Goal: Task Accomplishment & Management: Use online tool/utility

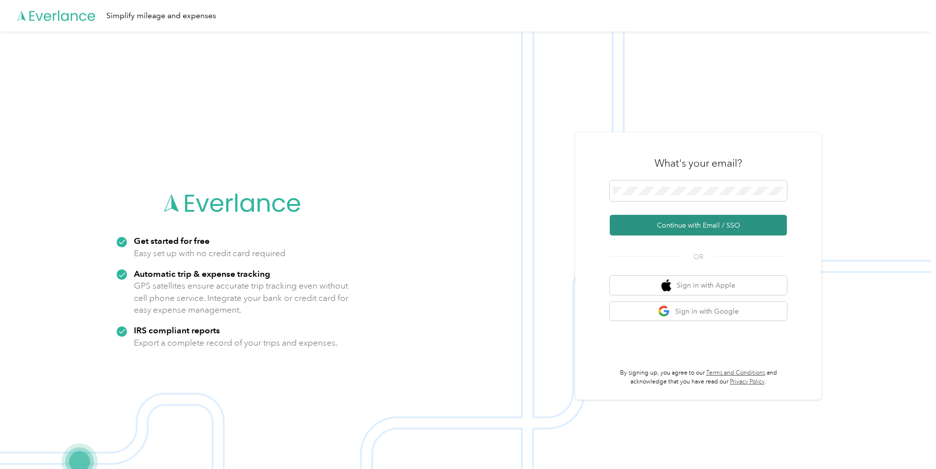
click at [760, 225] on button "Continue with Email / SSO" at bounding box center [697, 225] width 177 height 21
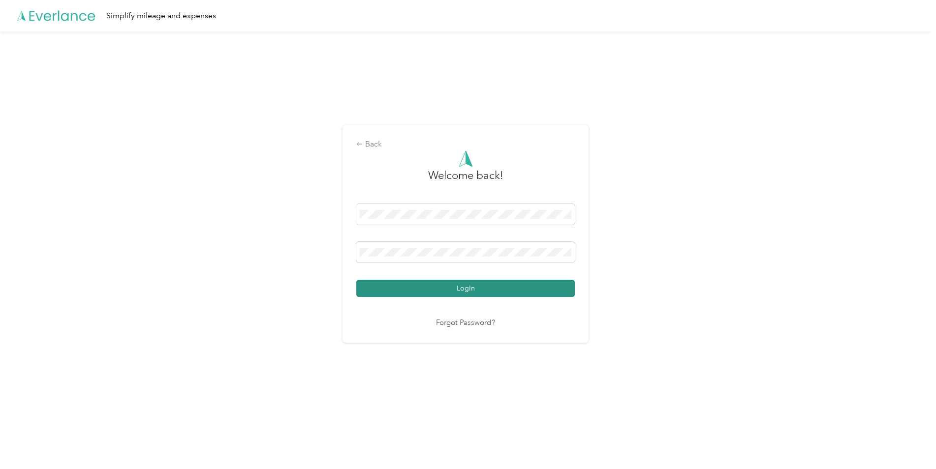
click at [502, 293] on button "Login" at bounding box center [465, 288] width 218 height 17
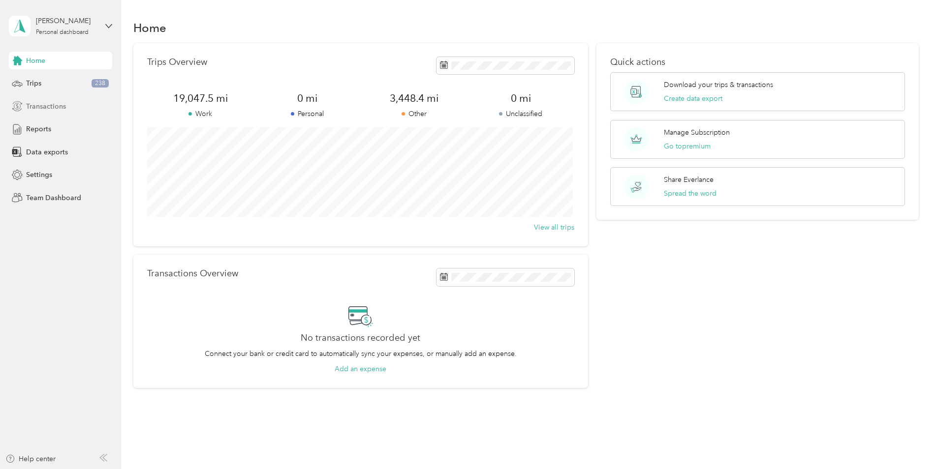
click at [59, 102] on span "Transactions" at bounding box center [46, 106] width 40 height 10
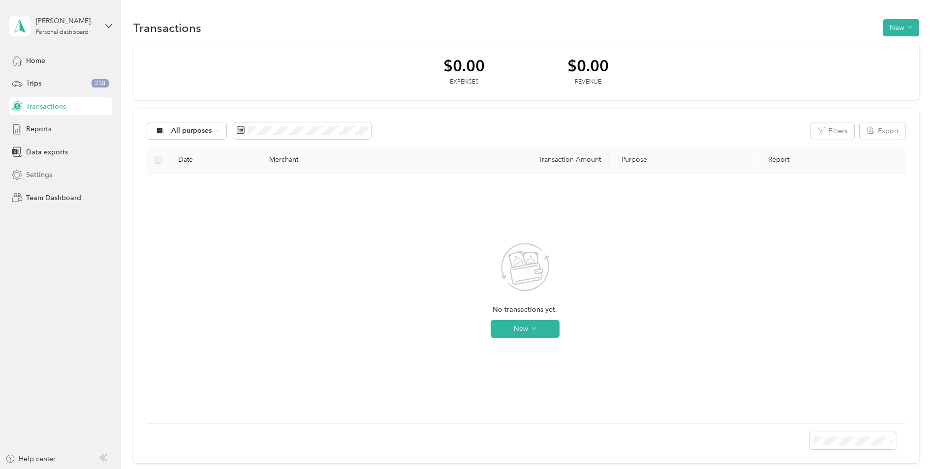
click at [41, 176] on span "Settings" at bounding box center [39, 175] width 26 height 10
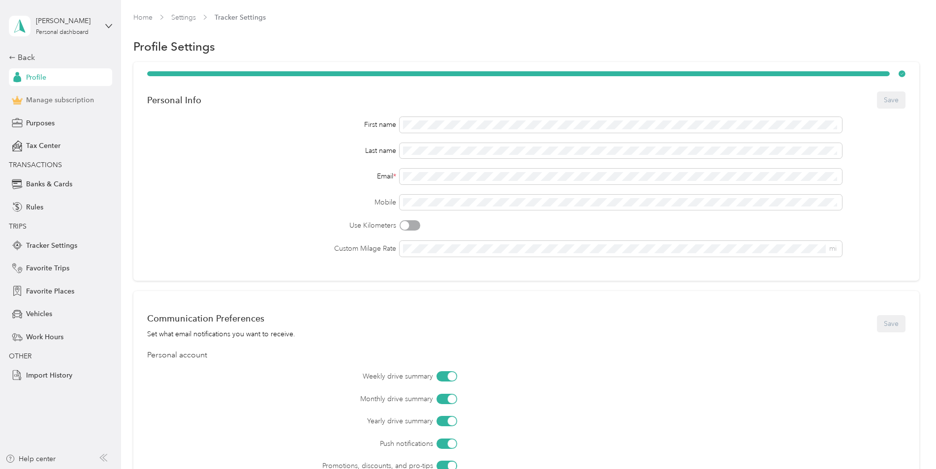
click at [79, 98] on span "Manage subscription" at bounding box center [60, 100] width 68 height 10
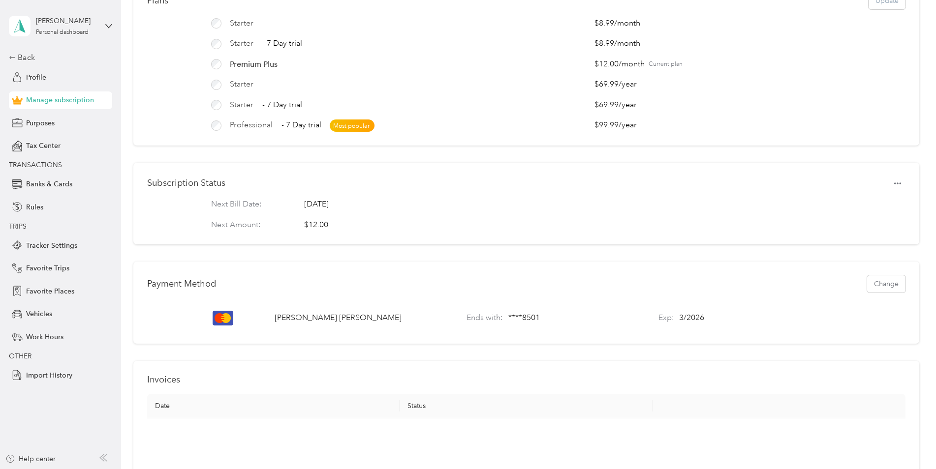
scroll to position [197, 0]
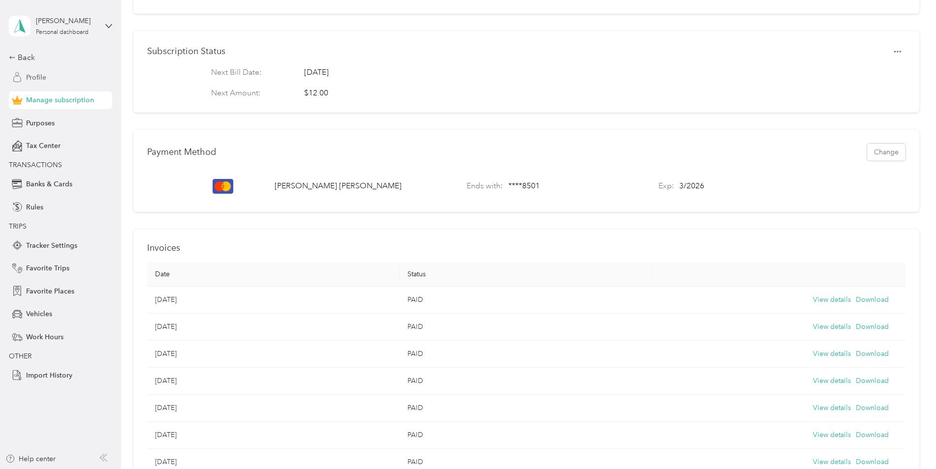
click at [42, 75] on span "Profile" at bounding box center [36, 77] width 20 height 10
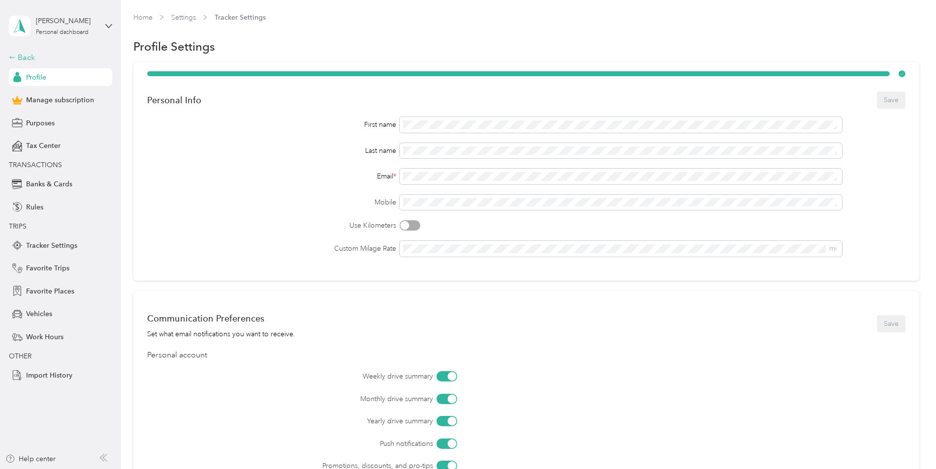
click at [14, 53] on div "Back" at bounding box center [58, 58] width 98 height 12
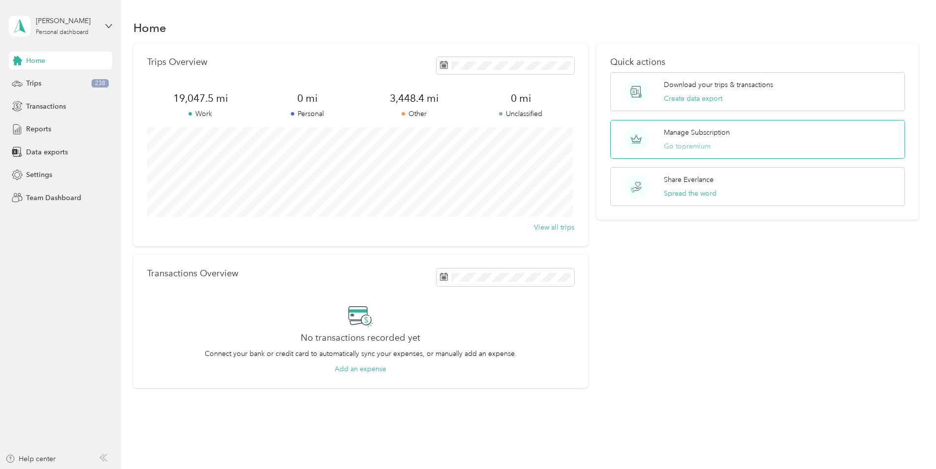
click at [696, 144] on button "Go to premium" at bounding box center [687, 146] width 47 height 10
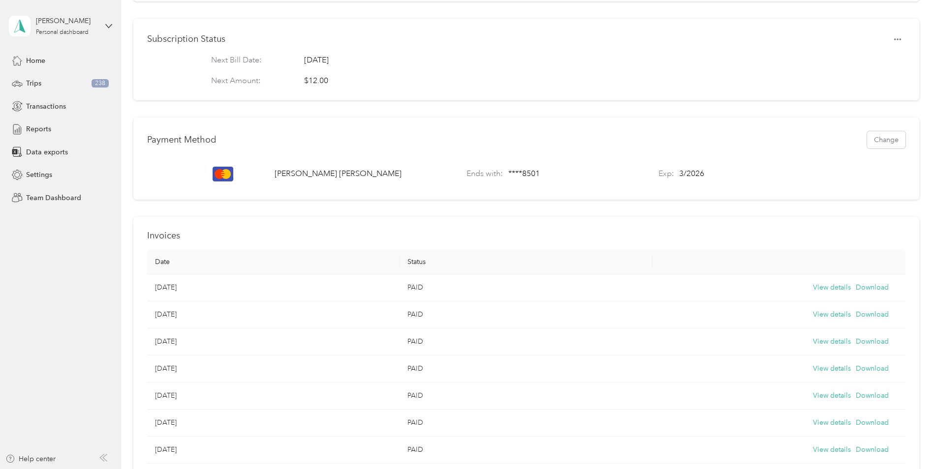
scroll to position [246, 0]
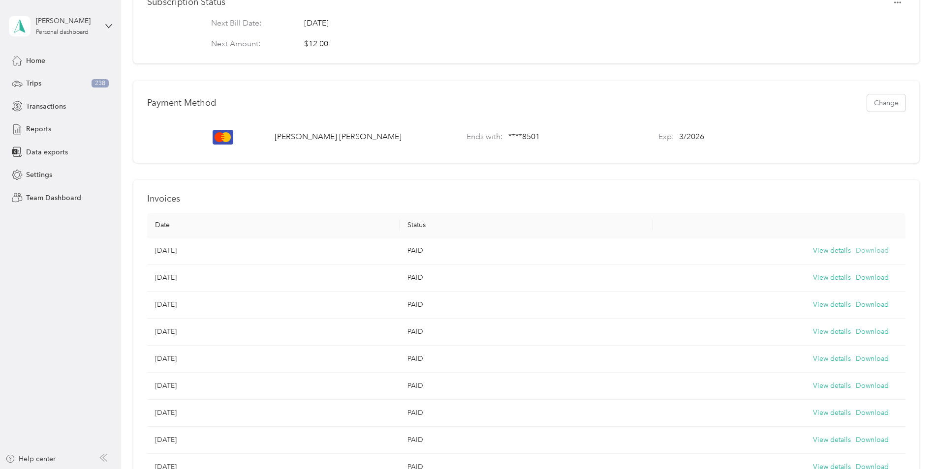
click at [870, 256] on button "Download" at bounding box center [871, 250] width 33 height 11
click at [46, 60] on div "Home" at bounding box center [60, 61] width 103 height 18
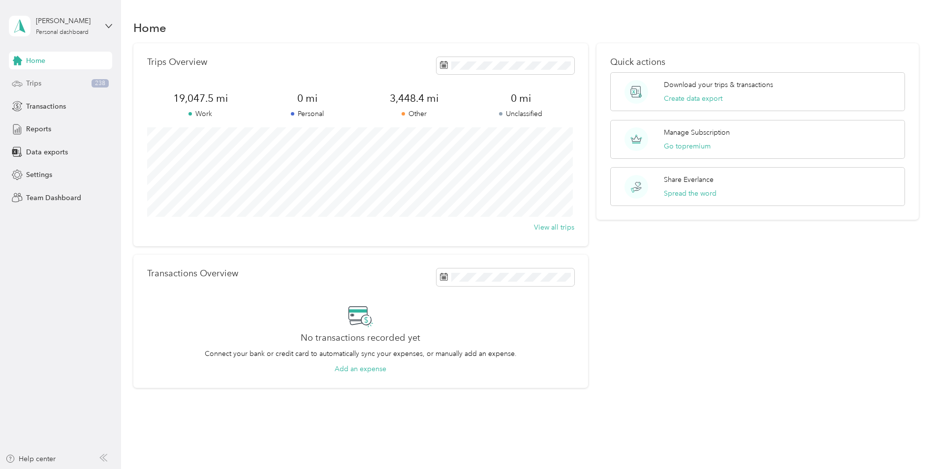
click at [36, 78] on div "Trips 238" at bounding box center [60, 84] width 103 height 18
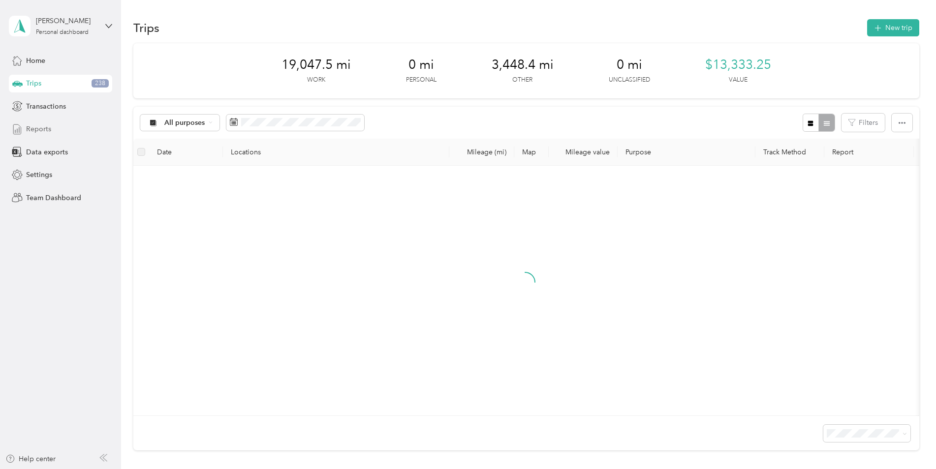
click at [45, 126] on span "Reports" at bounding box center [38, 129] width 25 height 10
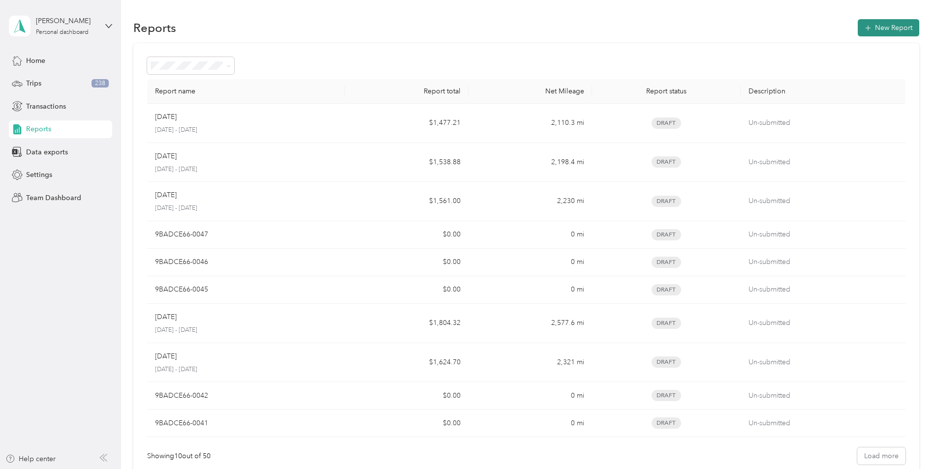
click at [892, 28] on button "New Report" at bounding box center [887, 27] width 61 height 17
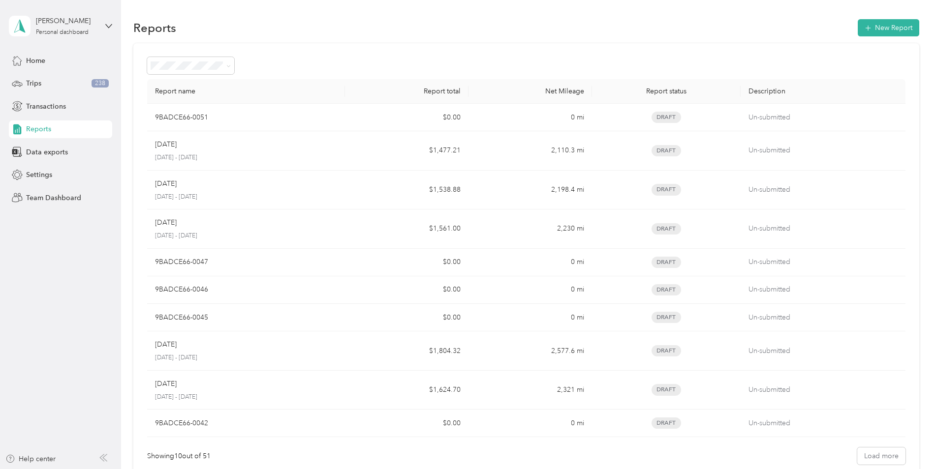
click at [35, 51] on div "[PERSON_NAME] Personal dashboard Home Trips 238 Transactions Reports Data expor…" at bounding box center [60, 103] width 103 height 207
click at [30, 60] on span "Home" at bounding box center [35, 61] width 19 height 10
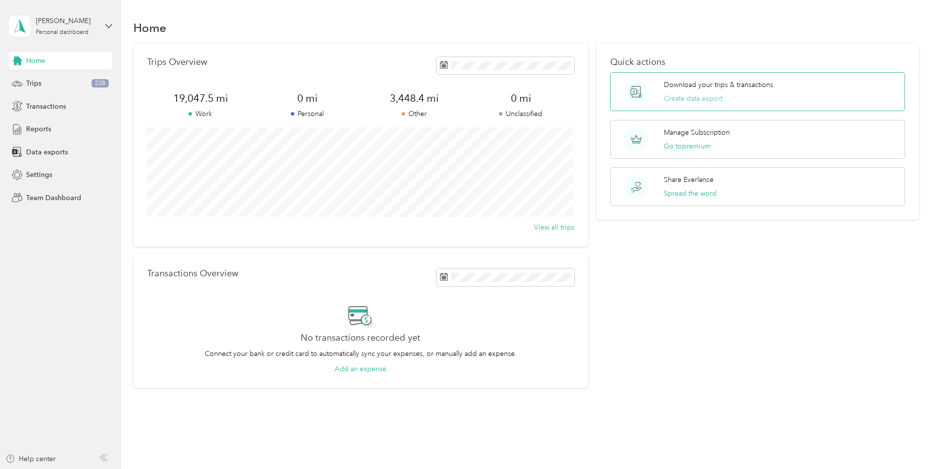
click at [714, 96] on button "Create data export" at bounding box center [693, 98] width 59 height 10
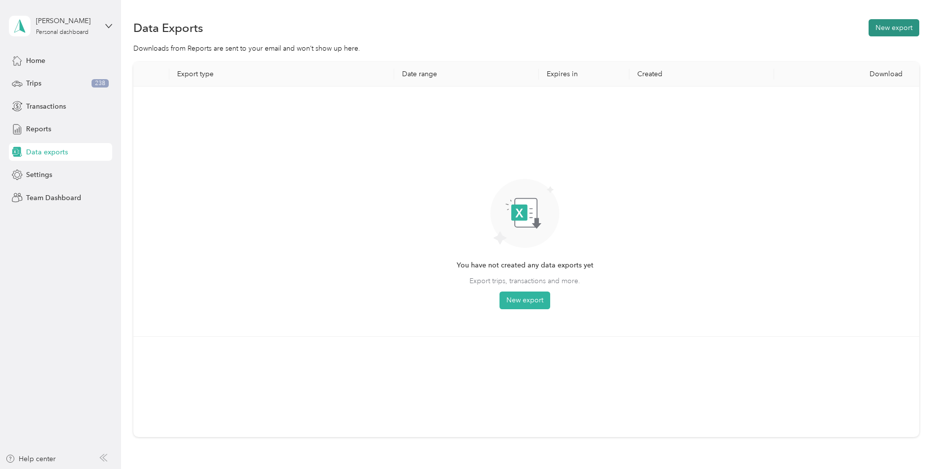
click at [878, 28] on button "New export" at bounding box center [893, 27] width 51 height 17
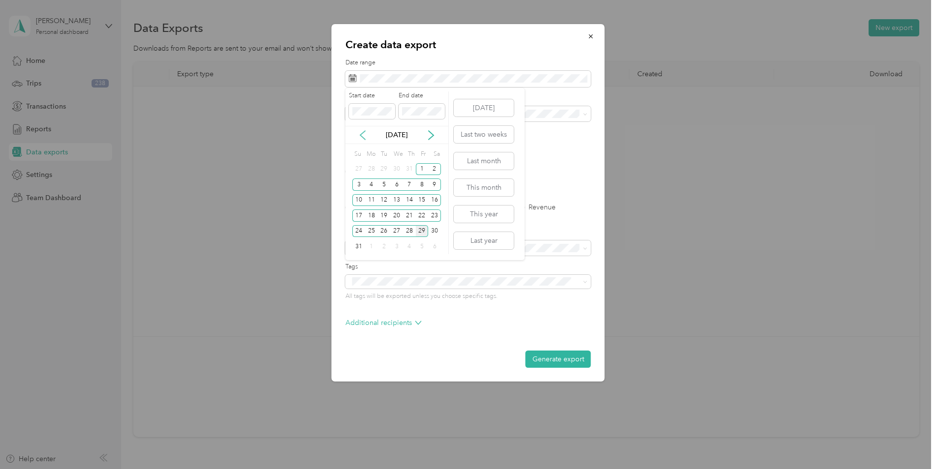
click at [362, 132] on icon at bounding box center [363, 135] width 10 height 10
click at [385, 166] on div "1" at bounding box center [383, 169] width 13 height 12
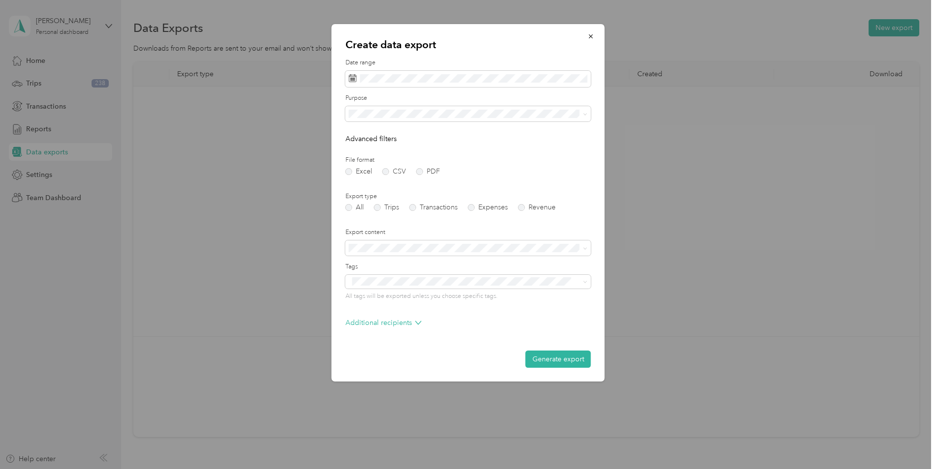
click at [588, 157] on label "File format" at bounding box center [467, 160] width 245 height 9
click at [562, 139] on p "Advanced filters" at bounding box center [467, 139] width 245 height 10
click at [363, 134] on icon at bounding box center [363, 135] width 10 height 10
click at [385, 168] on div "1" at bounding box center [383, 169] width 13 height 12
click at [451, 73] on span at bounding box center [467, 79] width 245 height 17
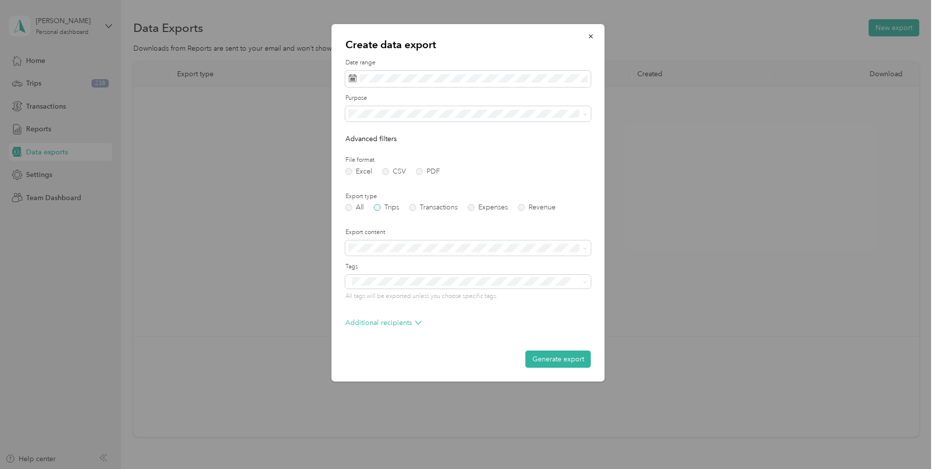
click at [377, 209] on label "Trips" at bounding box center [386, 207] width 25 height 7
click at [575, 358] on button "Generate export" at bounding box center [557, 359] width 65 height 17
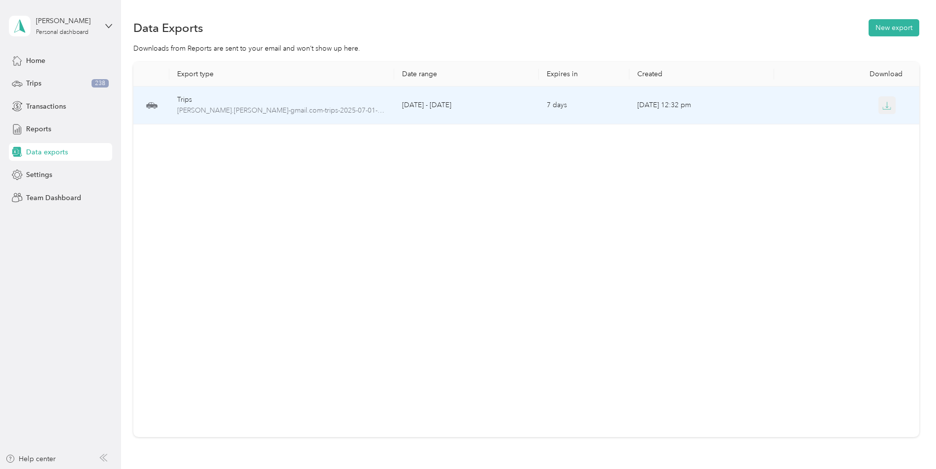
click at [883, 103] on icon "button" at bounding box center [886, 105] width 9 height 9
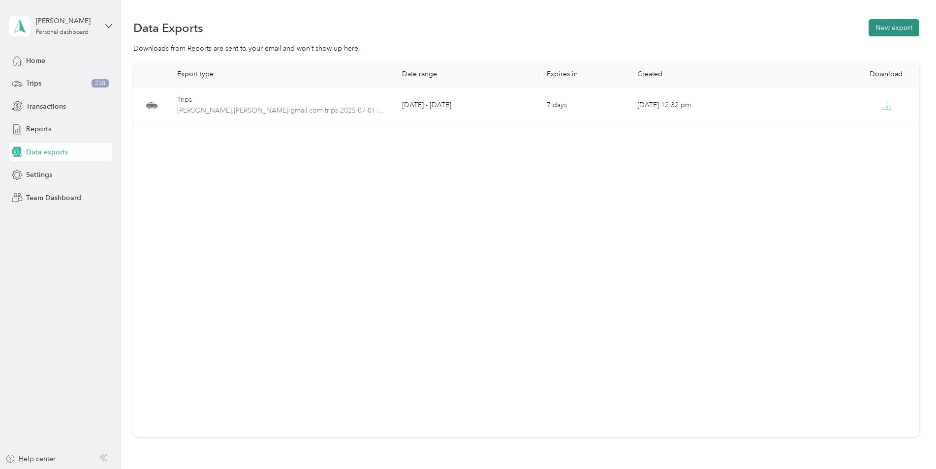
click at [895, 26] on button "New export" at bounding box center [893, 27] width 51 height 17
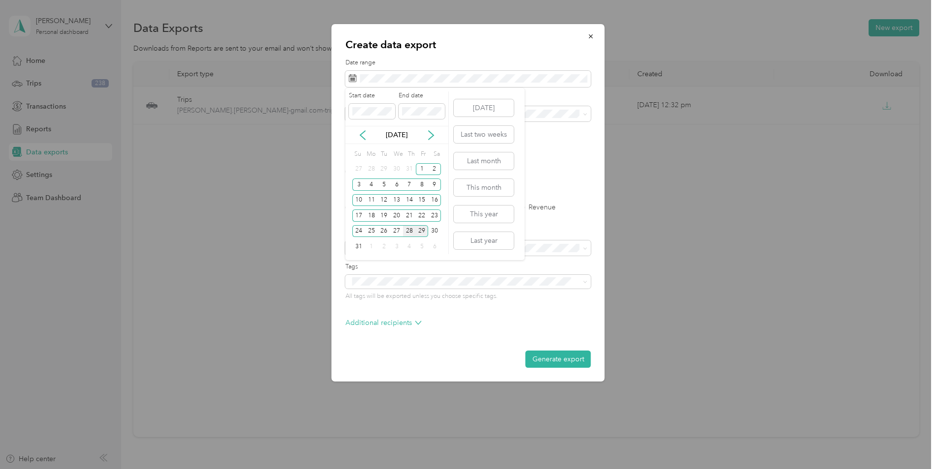
click at [407, 234] on div "28" at bounding box center [409, 231] width 13 height 12
click at [362, 135] on icon at bounding box center [363, 135] width 10 height 10
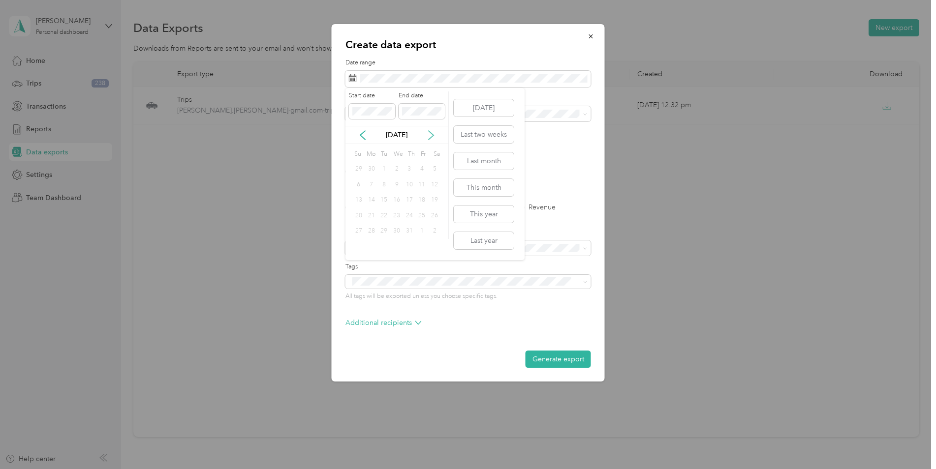
click at [432, 137] on icon at bounding box center [430, 135] width 5 height 9
click at [422, 170] on div "1" at bounding box center [422, 169] width 13 height 12
click at [328, 469] on div "Create data export Date range Purpose Advanced filters File format Excel CSV PD…" at bounding box center [465, 469] width 931 height 0
click at [421, 167] on div "1" at bounding box center [422, 169] width 13 height 12
click at [408, 231] on div "28" at bounding box center [409, 231] width 13 height 12
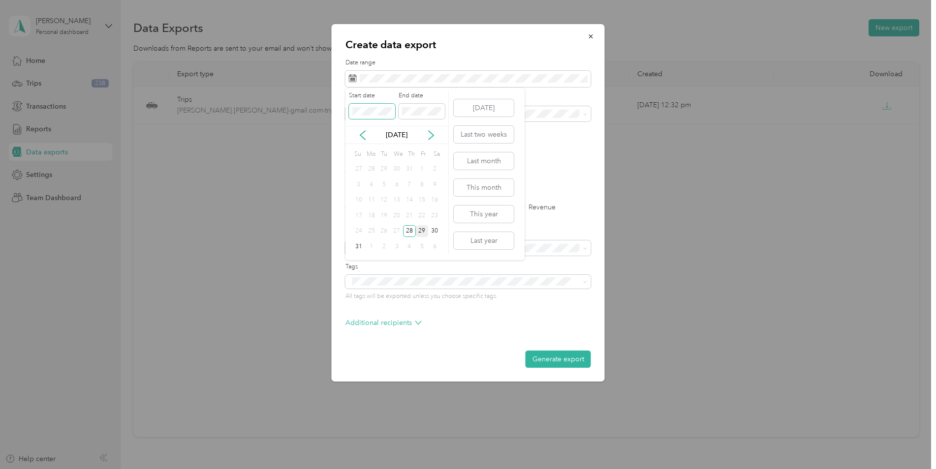
click at [390, 106] on span at bounding box center [372, 112] width 46 height 16
click at [321, 469] on div "Create data export Date range Purpose Advanced filters File format Excel CSV PD…" at bounding box center [465, 469] width 931 height 0
click at [567, 148] on form "Date range Purpose Advanced filters File format Excel CSV PDF Export type All T…" at bounding box center [467, 213] width 245 height 309
click at [471, 185] on button "This month" at bounding box center [484, 187] width 60 height 17
click at [578, 359] on button "Generate export" at bounding box center [557, 359] width 65 height 17
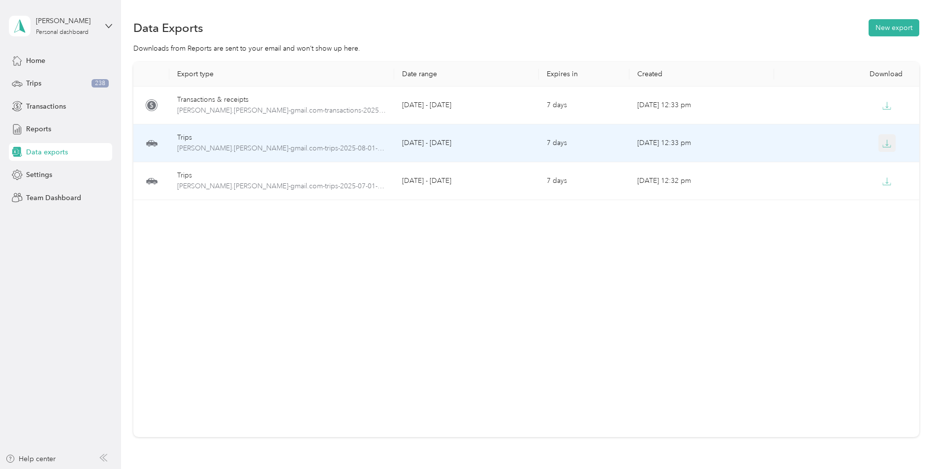
click at [887, 142] on icon "button" at bounding box center [886, 143] width 9 height 9
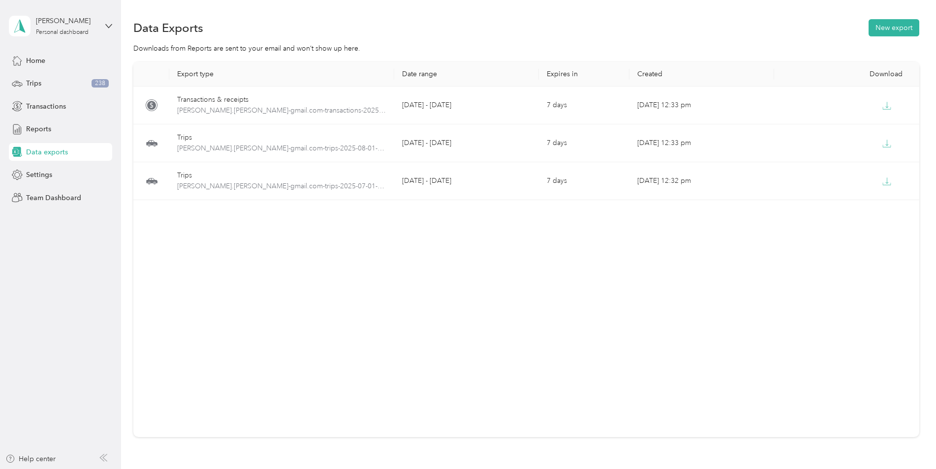
click at [632, 32] on div "Data Exports New export" at bounding box center [526, 27] width 786 height 21
click at [897, 23] on button "New export" at bounding box center [893, 27] width 51 height 17
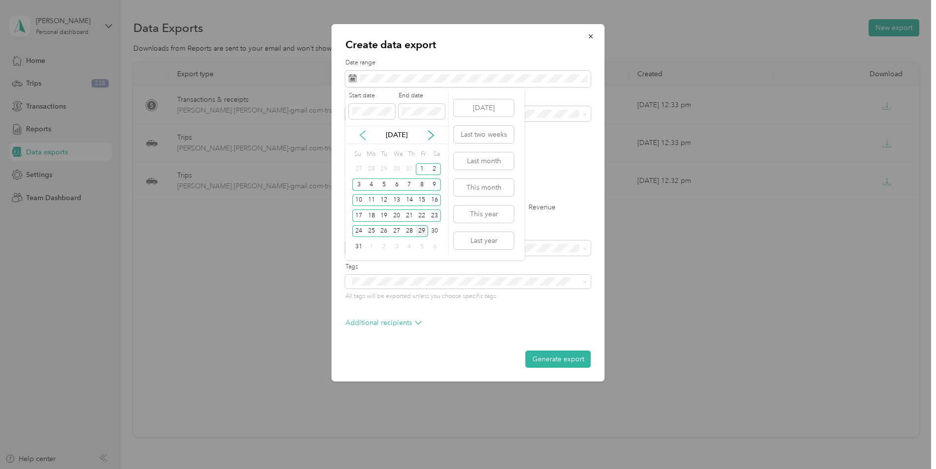
click at [360, 134] on icon at bounding box center [363, 135] width 10 height 10
click at [386, 166] on div "1" at bounding box center [383, 169] width 13 height 12
click at [407, 231] on div "31" at bounding box center [409, 231] width 13 height 12
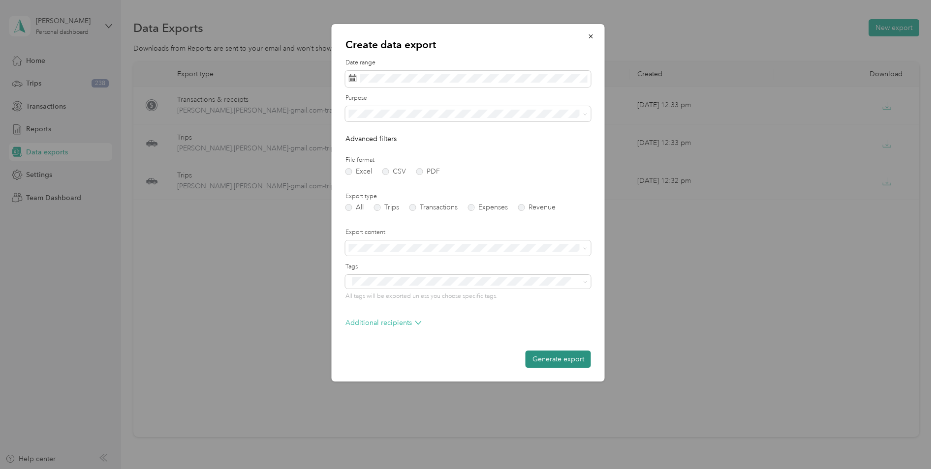
click at [568, 356] on button "Generate export" at bounding box center [557, 359] width 65 height 17
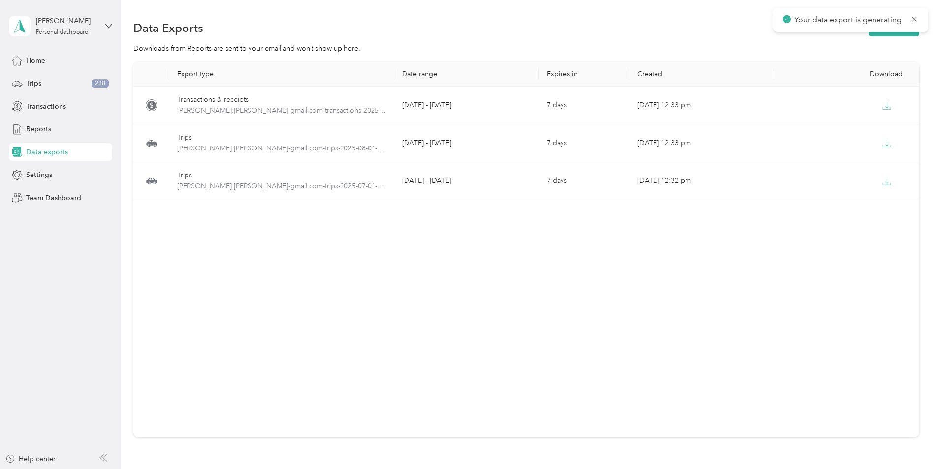
drag, startPoint x: 568, startPoint y: 356, endPoint x: 554, endPoint y: 381, distance: 29.3
click at [913, 19] on icon at bounding box center [914, 19] width 4 height 4
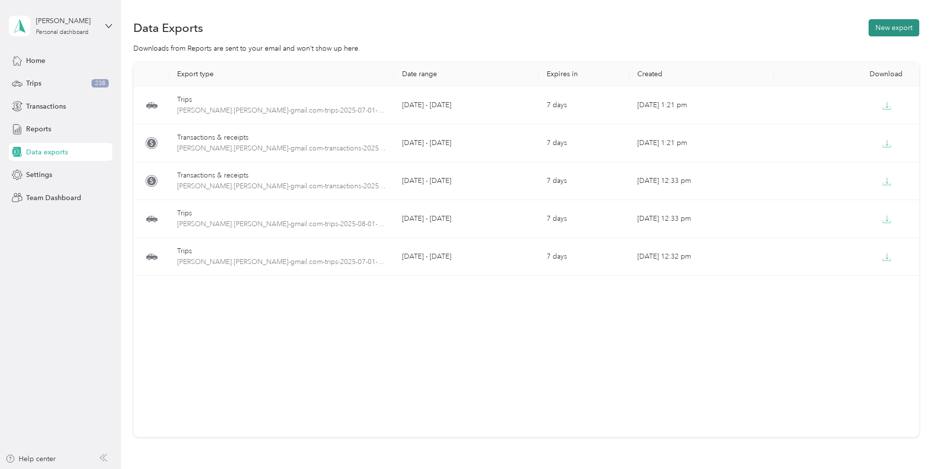
click at [907, 28] on button "New export" at bounding box center [893, 27] width 51 height 17
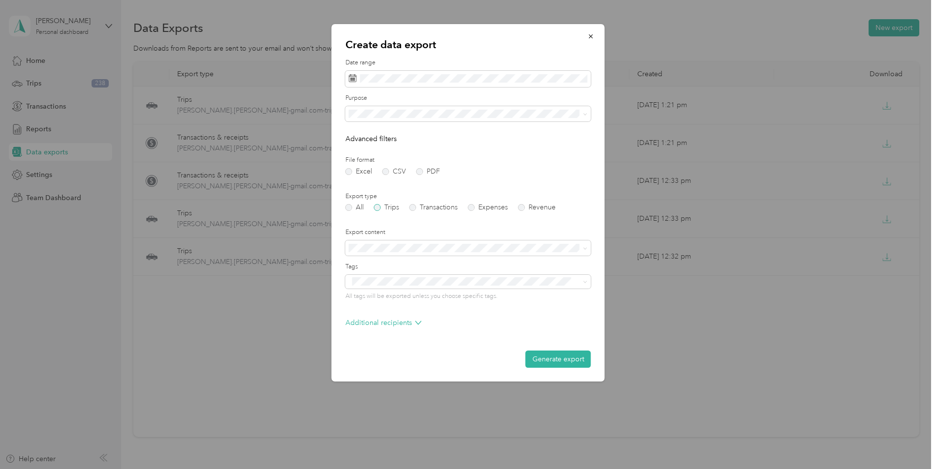
click at [376, 207] on label "Trips" at bounding box center [386, 207] width 25 height 7
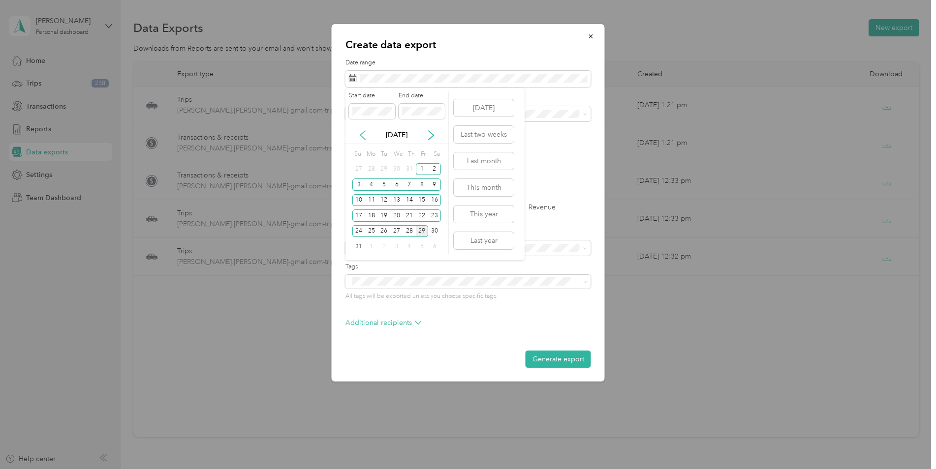
click at [363, 133] on icon at bounding box center [363, 135] width 10 height 10
click at [384, 166] on div "1" at bounding box center [383, 169] width 13 height 12
click at [408, 231] on div "31" at bounding box center [409, 231] width 13 height 12
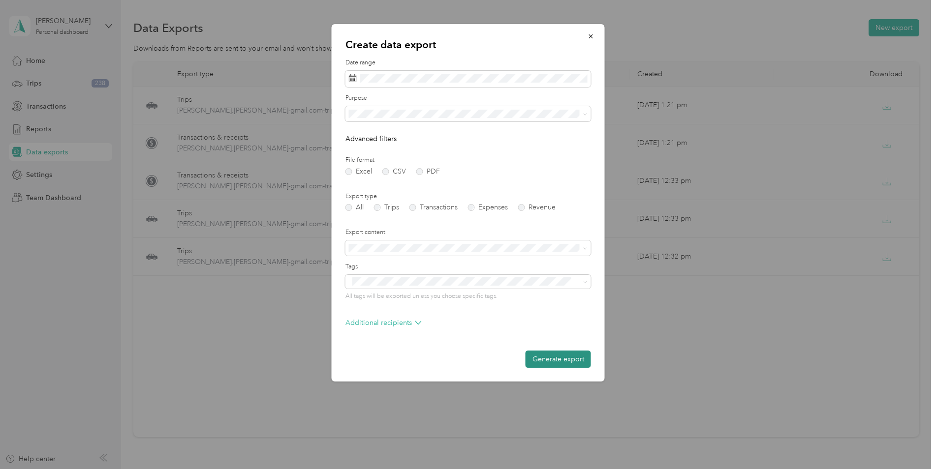
click at [567, 362] on button "Generate export" at bounding box center [557, 359] width 65 height 17
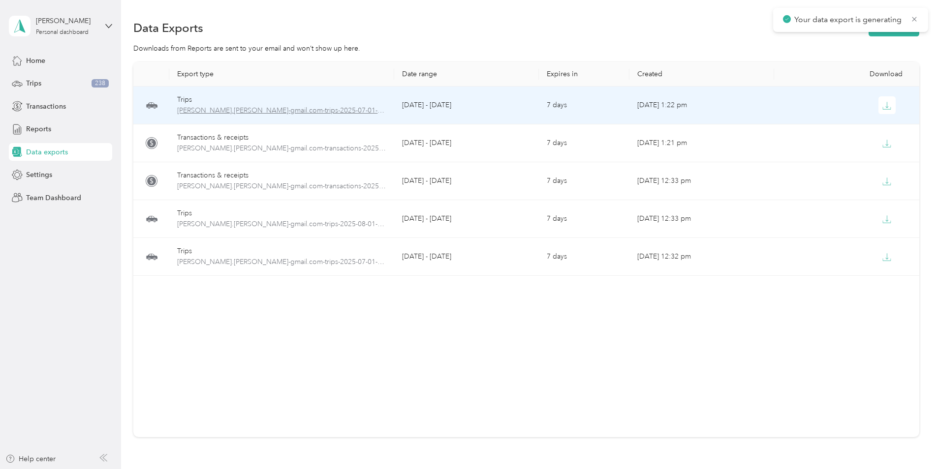
click at [278, 105] on div "Trips [PERSON_NAME].[PERSON_NAME]-gmail.com-trips-2025-07-01-2025-07-31.xlsx" at bounding box center [281, 105] width 209 height 22
click at [882, 106] on icon "button" at bounding box center [886, 105] width 9 height 9
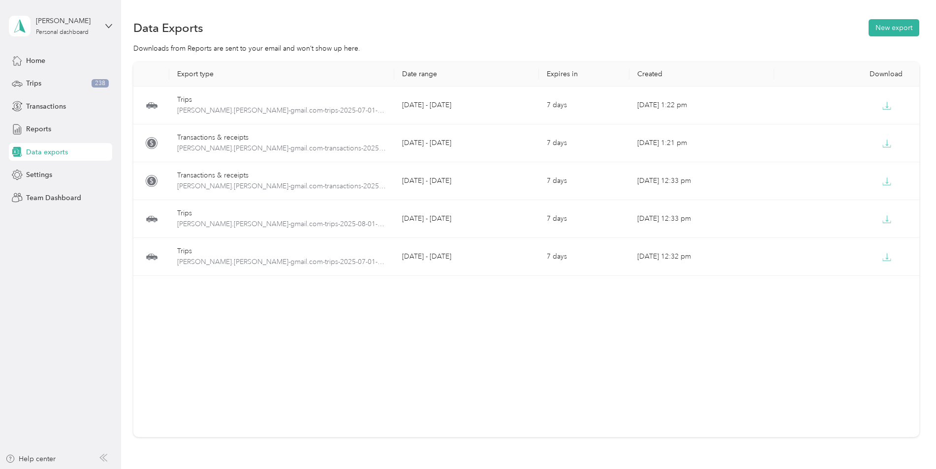
click at [522, 47] on div "Downloads from Reports are sent to your email and won’t show up here." at bounding box center [526, 48] width 786 height 10
